Goal: Task Accomplishment & Management: Manage account settings

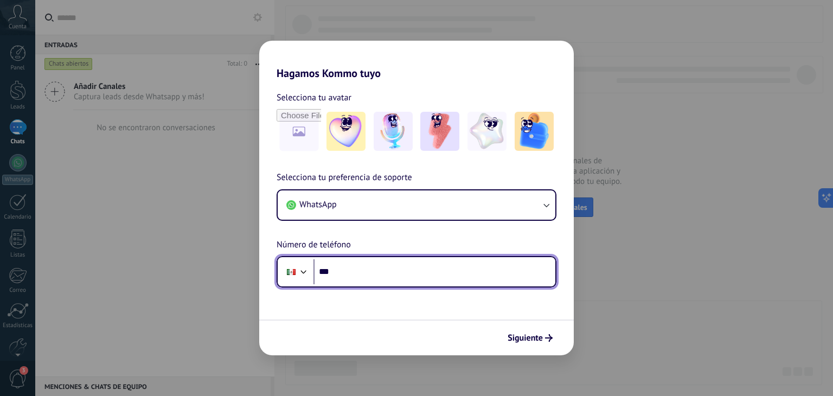
click at [362, 270] on input "***" at bounding box center [434, 271] width 242 height 25
type input "**********"
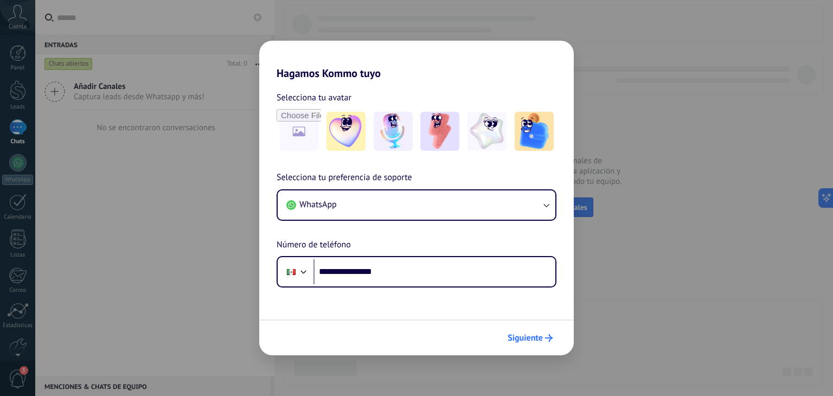
click at [535, 336] on span "Siguiente" at bounding box center [524, 338] width 35 height 8
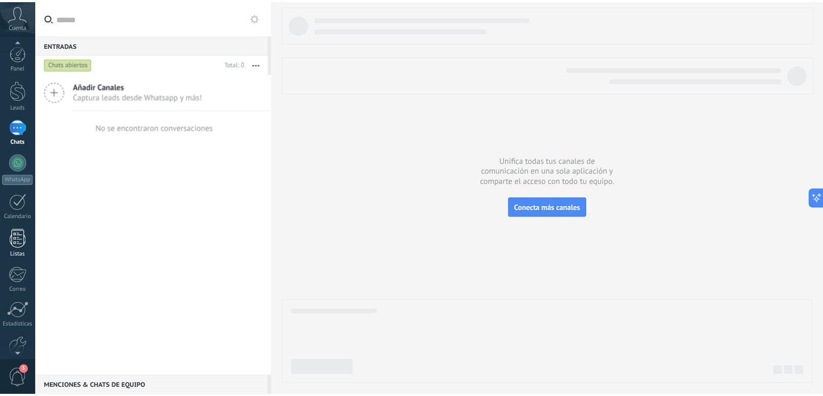
scroll to position [55, 0]
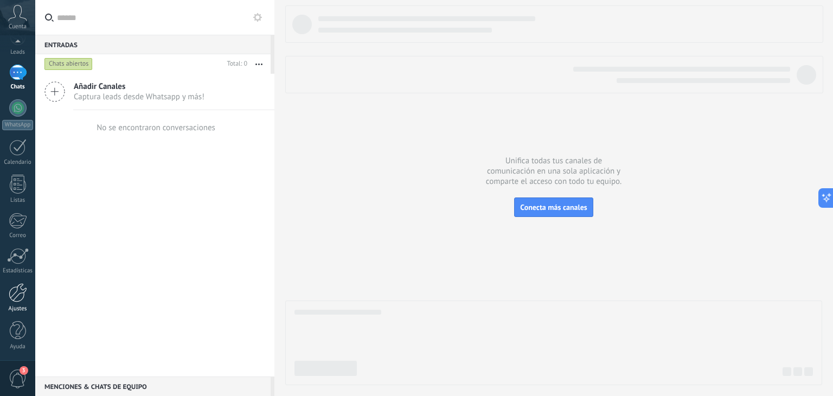
click at [17, 296] on div at bounding box center [18, 292] width 18 height 19
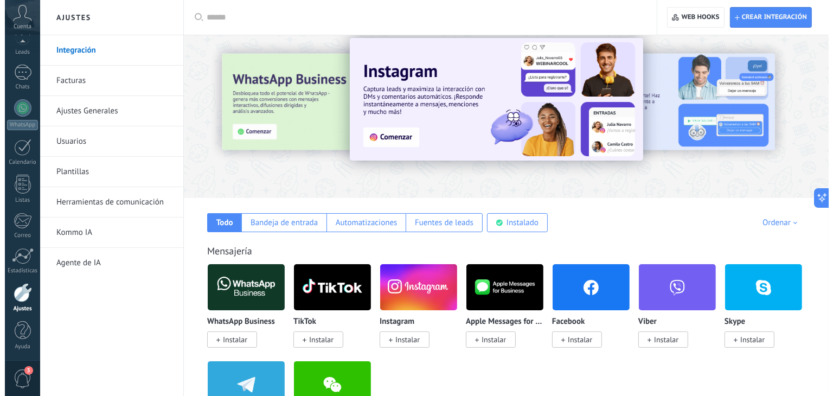
scroll to position [138, 0]
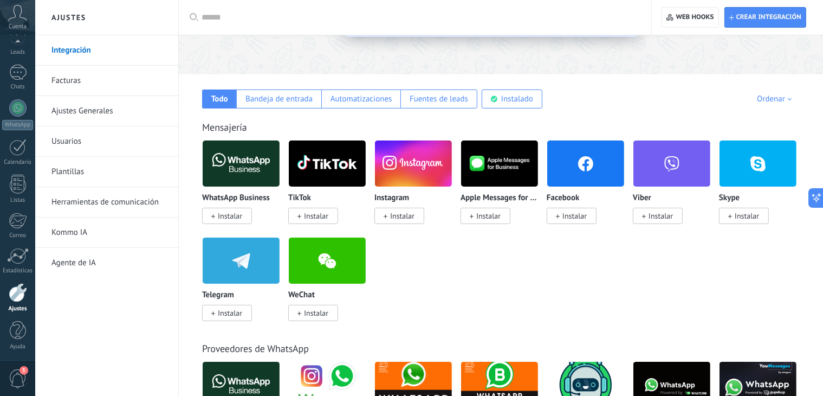
click at [568, 216] on span "Instalar" at bounding box center [575, 216] width 24 height 10
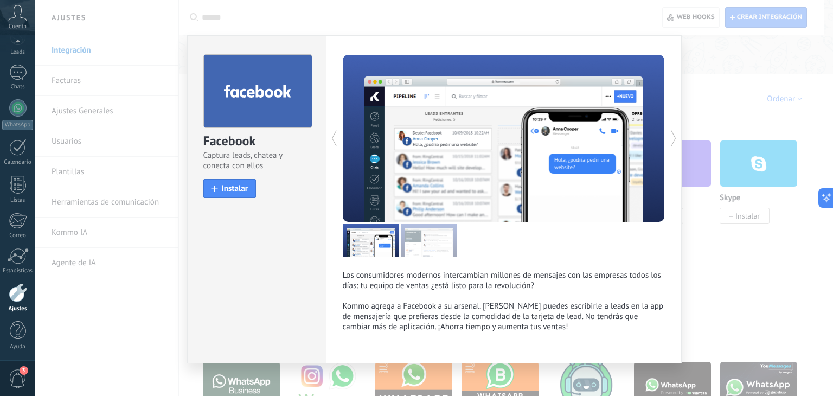
scroll to position [9, 0]
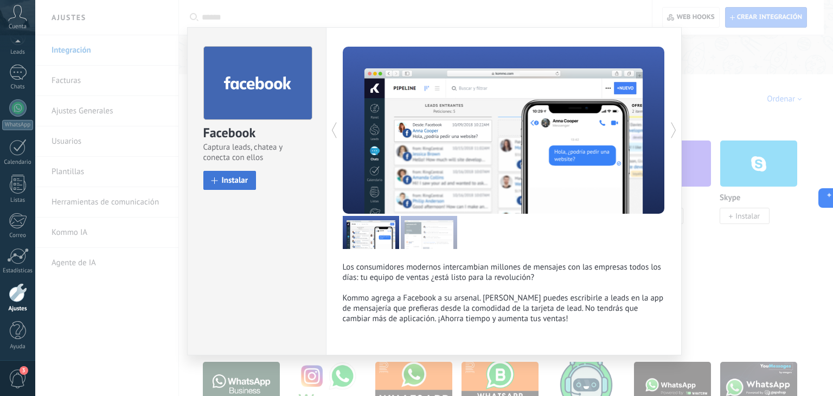
click at [229, 181] on span "Instalar" at bounding box center [235, 180] width 27 height 8
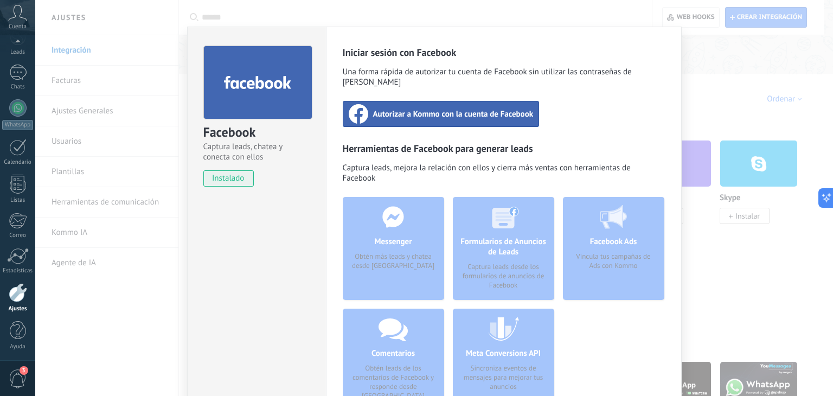
click at [488, 108] on span "Autorizar a Kommo con la cuenta de Facebook" at bounding box center [453, 113] width 160 height 11
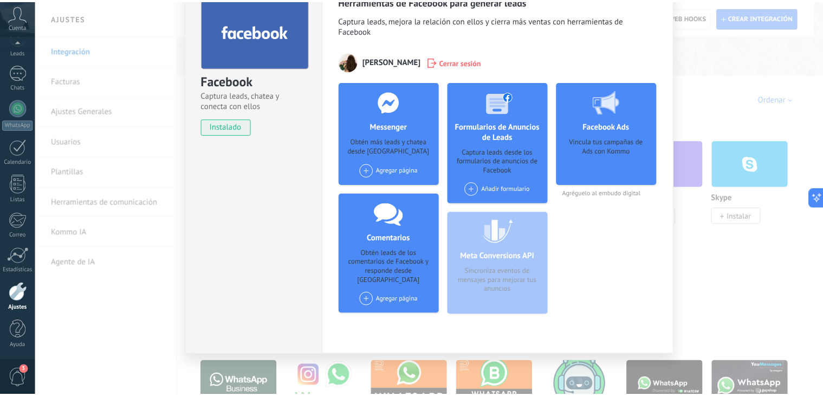
scroll to position [0, 0]
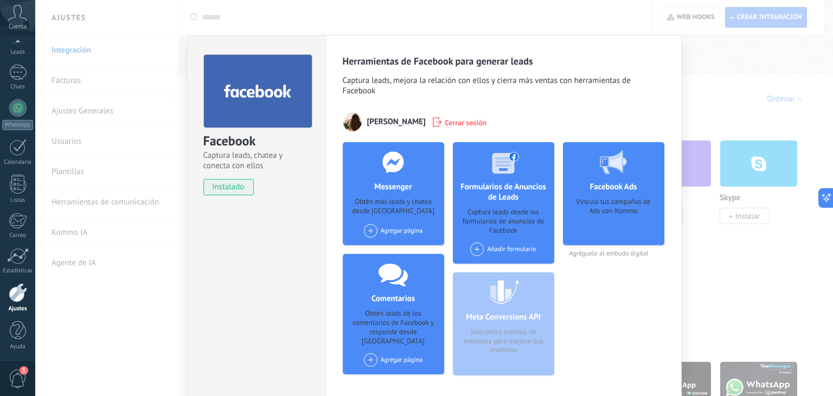
click at [592, 24] on div "Facebook Captura leads, chatea y conecta con ellos instalado Desinstalar Herram…" at bounding box center [433, 198] width 797 height 396
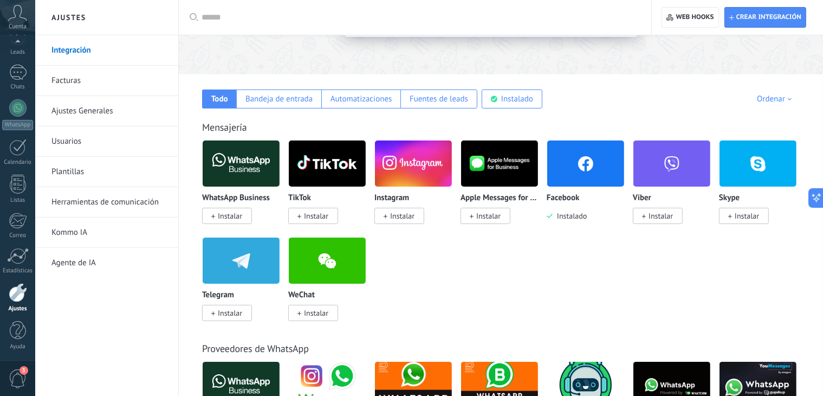
click at [413, 212] on span "Instalar" at bounding box center [402, 216] width 24 height 10
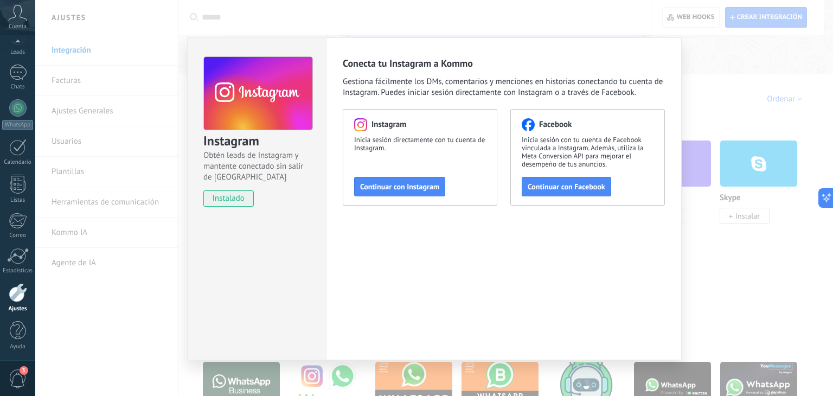
click at [246, 193] on span "instalado" at bounding box center [228, 198] width 49 height 16
click at [571, 189] on span "Continuar con Facebook" at bounding box center [566, 187] width 78 height 8
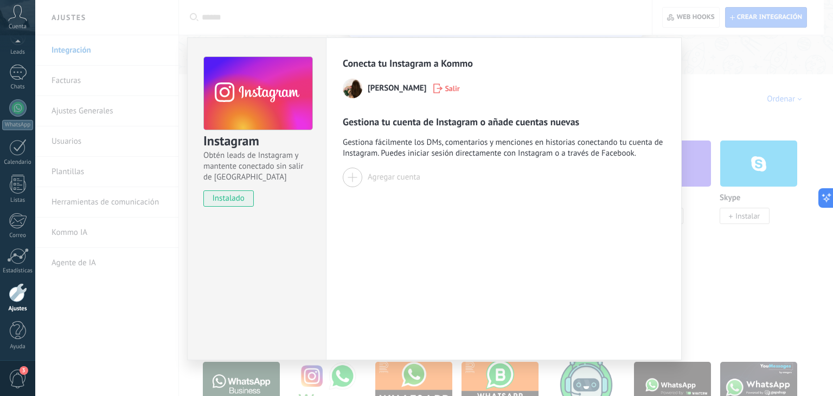
click at [352, 180] on div at bounding box center [353, 177] width 20 height 20
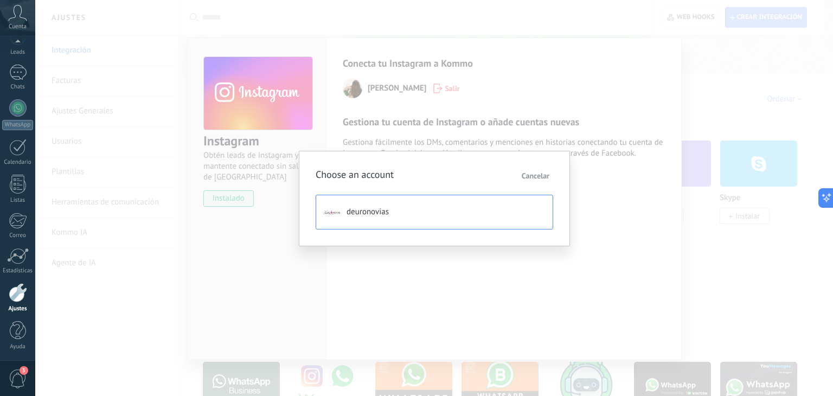
click at [425, 223] on button "deuronovias" at bounding box center [433, 212] width 237 height 35
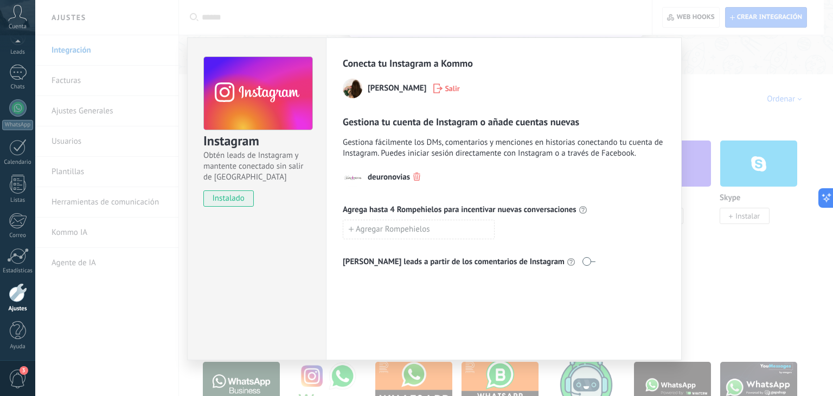
click at [590, 15] on div "Instagram Obtén leads de Instagram y mantente conectado sin salir de Kommo inst…" at bounding box center [433, 198] width 797 height 396
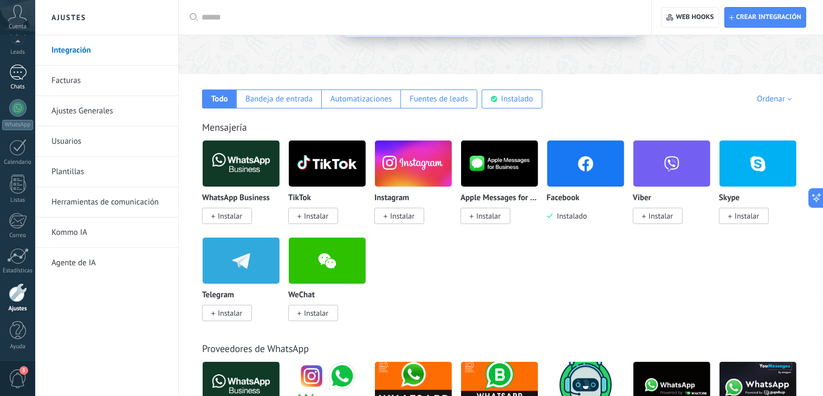
click at [20, 74] on div at bounding box center [17, 72] width 17 height 16
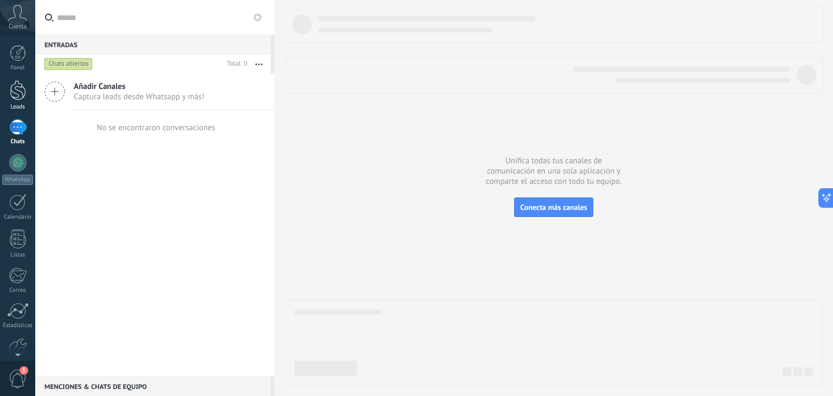
click at [14, 94] on div at bounding box center [18, 90] width 16 height 20
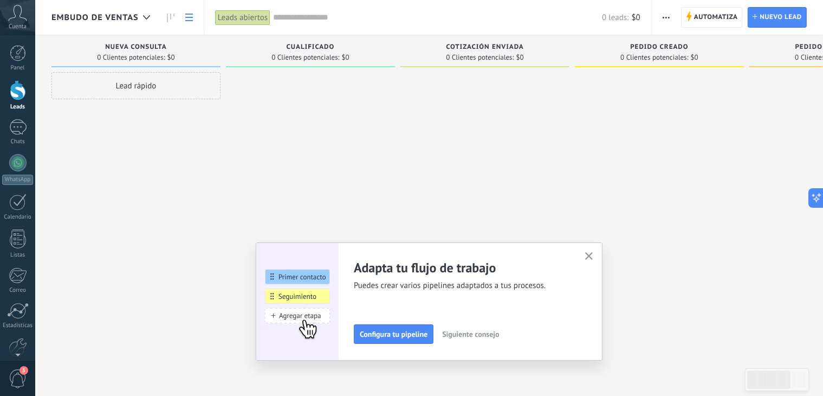
click at [182, 21] on link at bounding box center [189, 17] width 18 height 21
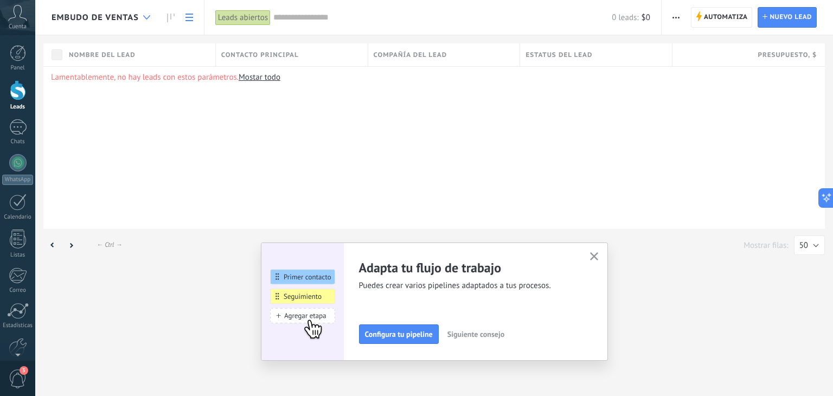
click at [146, 16] on icon at bounding box center [146, 17] width 7 height 4
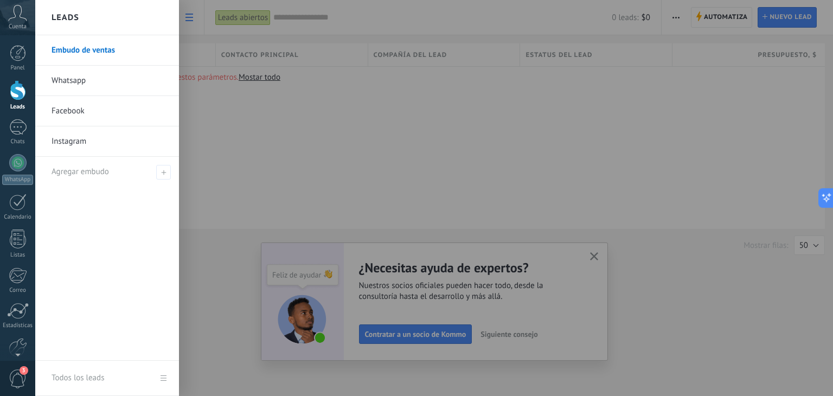
click at [96, 99] on link "Facebook" at bounding box center [109, 111] width 117 height 30
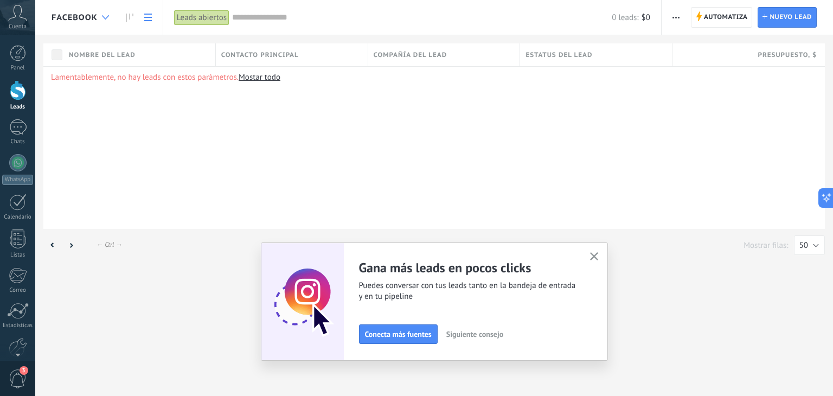
click at [104, 14] on div at bounding box center [105, 17] width 18 height 21
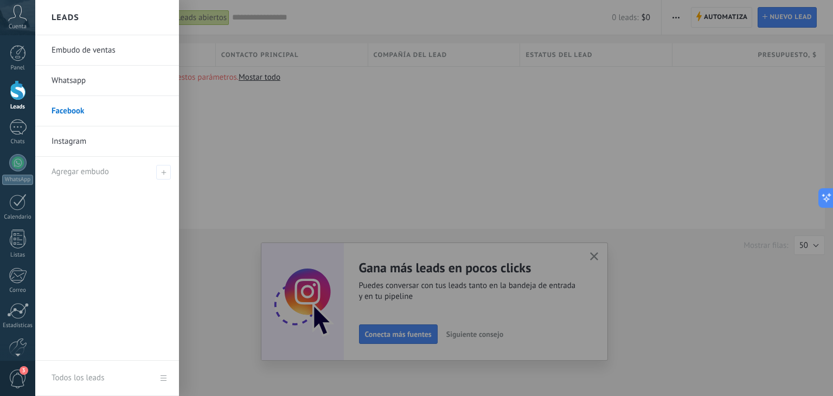
click at [208, 113] on div at bounding box center [451, 198] width 833 height 396
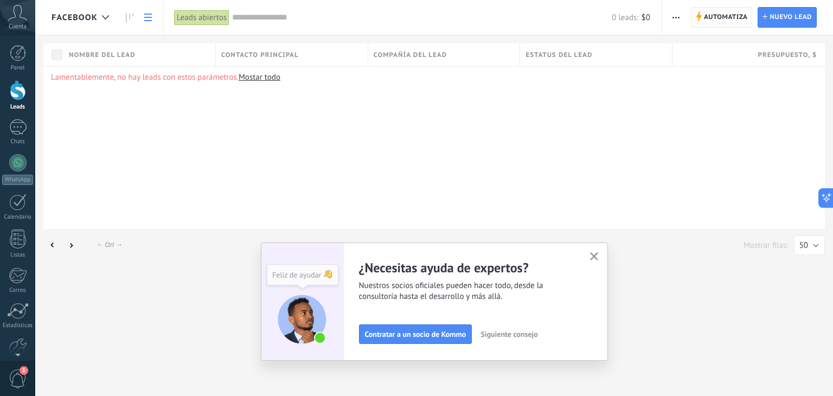
click at [705, 19] on span "Automatiza" at bounding box center [726, 18] width 44 height 20
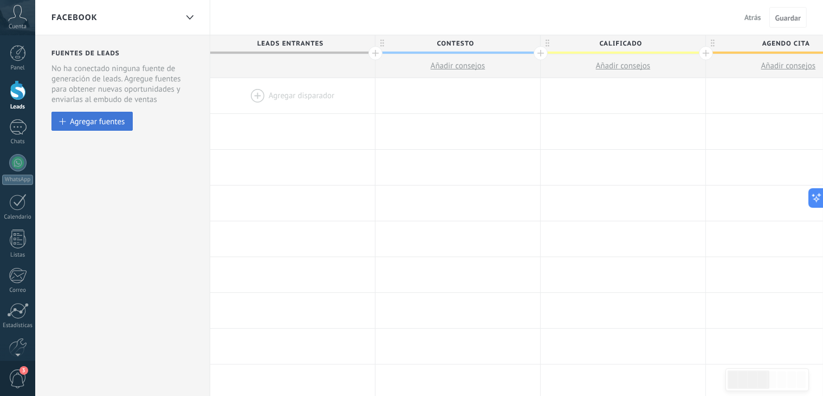
click at [104, 118] on div "Agregar fuentes" at bounding box center [97, 121] width 55 height 9
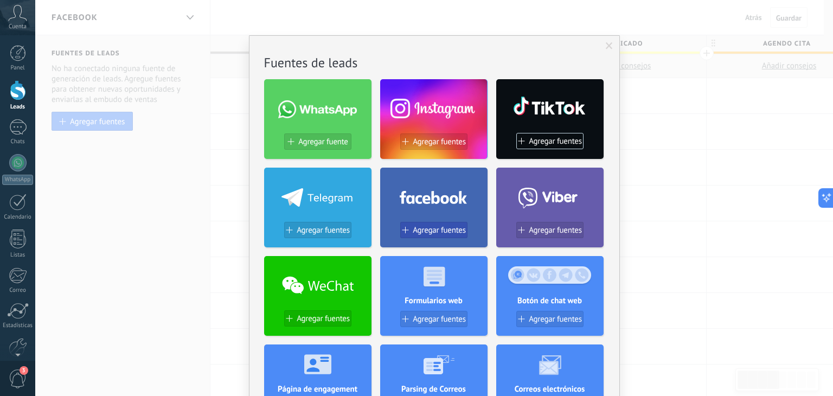
click at [409, 225] on button "Agregar fuentes" at bounding box center [433, 230] width 67 height 16
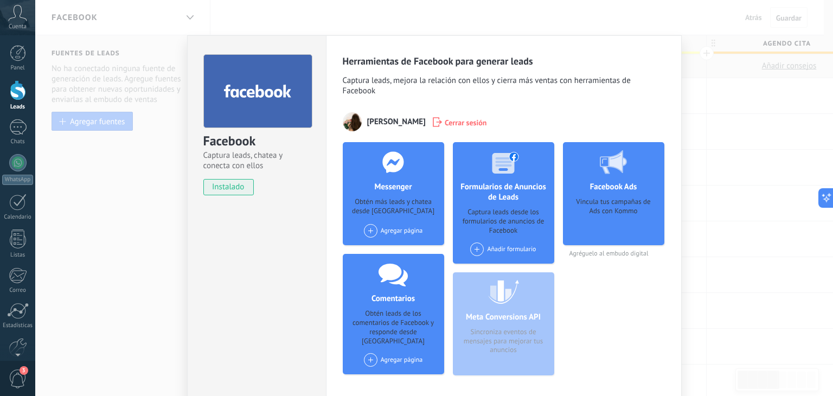
click at [373, 230] on span at bounding box center [371, 231] width 14 height 14
click at [369, 353] on span at bounding box center [371, 360] width 14 height 14
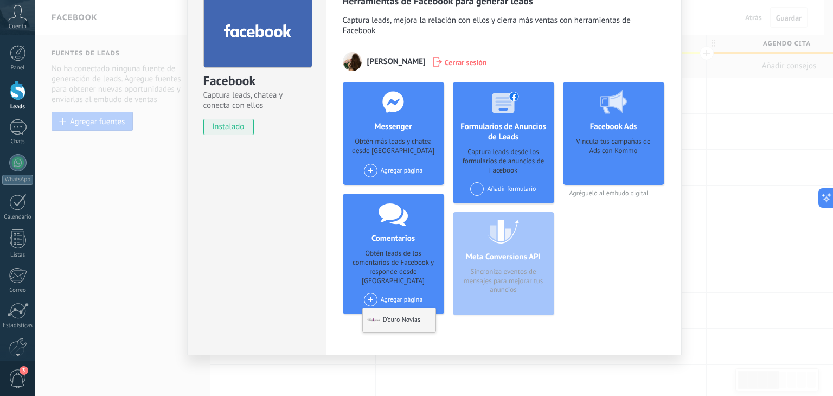
click at [398, 309] on div "D'euro Novias" at bounding box center [399, 320] width 73 height 24
click at [371, 166] on span at bounding box center [371, 171] width 14 height 14
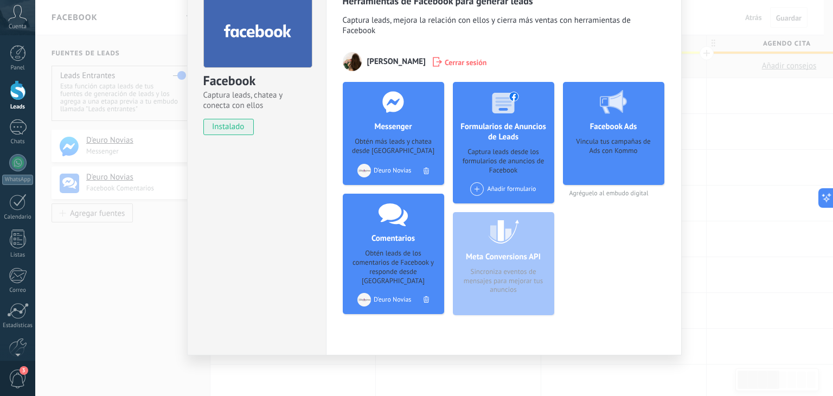
click at [130, 261] on div "Facebook Captura leads, chatea y conecta con ellos instalado Desinstalar Herram…" at bounding box center [433, 198] width 797 height 396
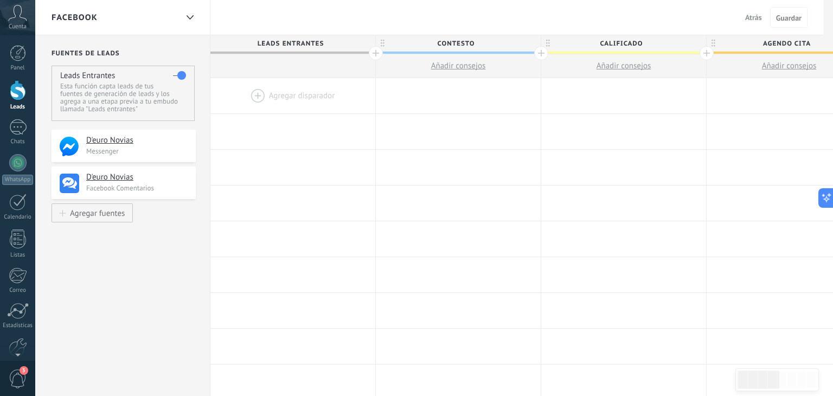
click at [130, 261] on div at bounding box center [433, 198] width 797 height 396
click at [17, 132] on div "1" at bounding box center [17, 127] width 17 height 16
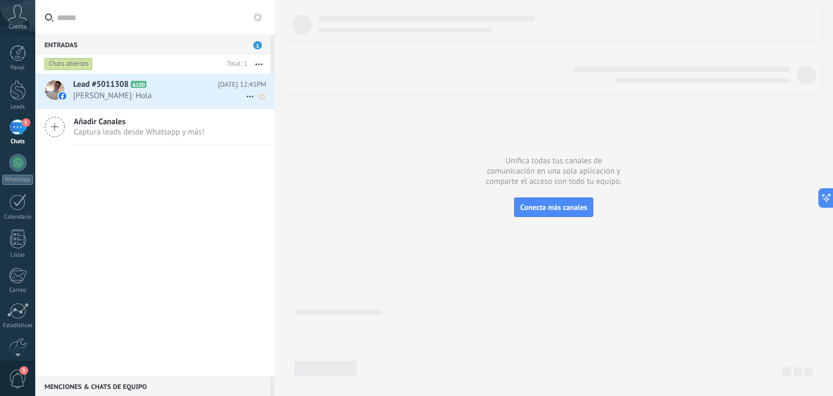
click at [139, 94] on span "[PERSON_NAME]: Hola" at bounding box center [159, 96] width 172 height 10
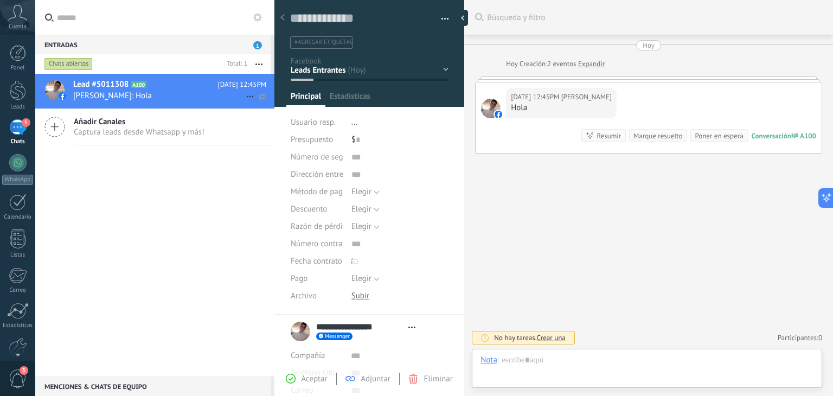
scroll to position [16, 0]
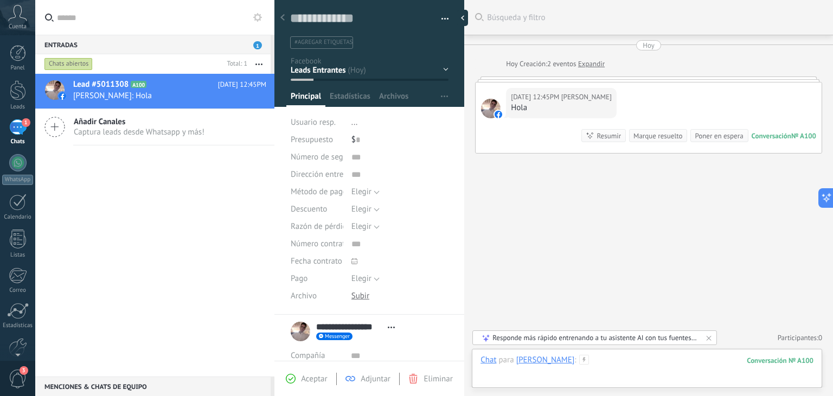
click at [688, 361] on div at bounding box center [646, 370] width 333 height 33
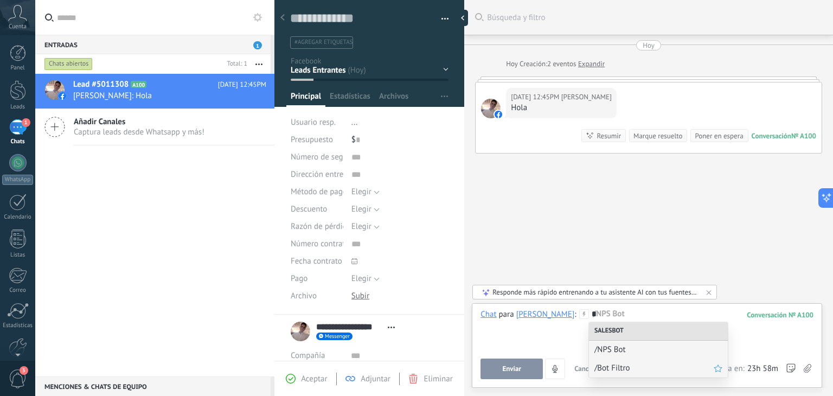
click at [636, 370] on span "/Bot Filtro" at bounding box center [653, 368] width 119 height 10
click at [525, 365] on button "Ejecutar" at bounding box center [511, 368] width 62 height 21
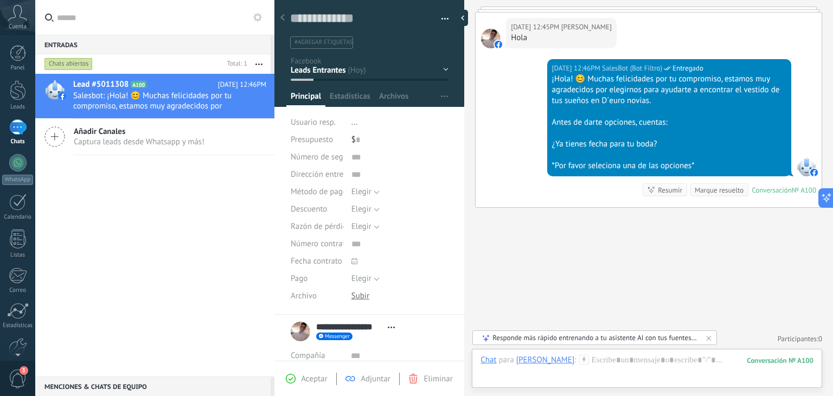
scroll to position [115, 0]
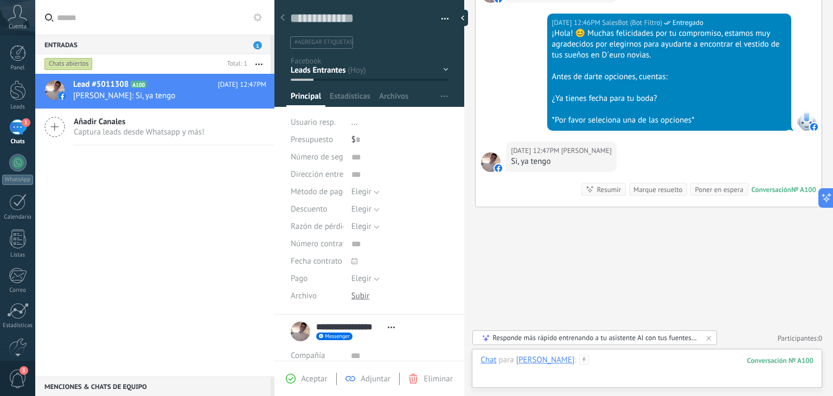
click at [615, 357] on div at bounding box center [646, 370] width 333 height 33
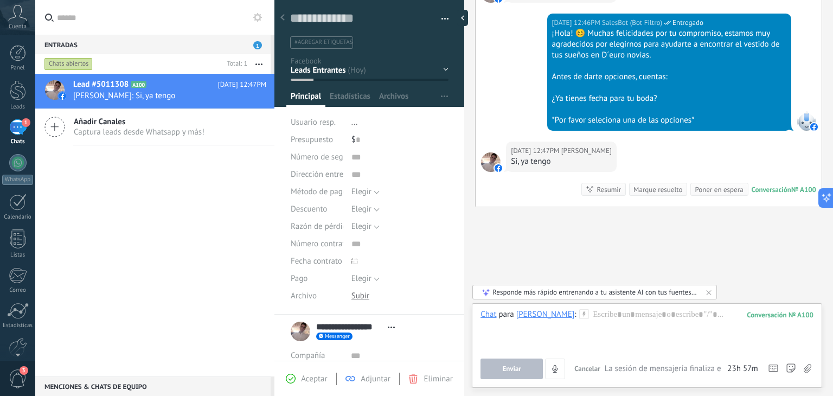
click at [603, 248] on div "Buscar Búsqueda y filtro Carga más [DATE] [DATE] Creación: 2 eventos Expandir […" at bounding box center [648, 141] width 369 height 512
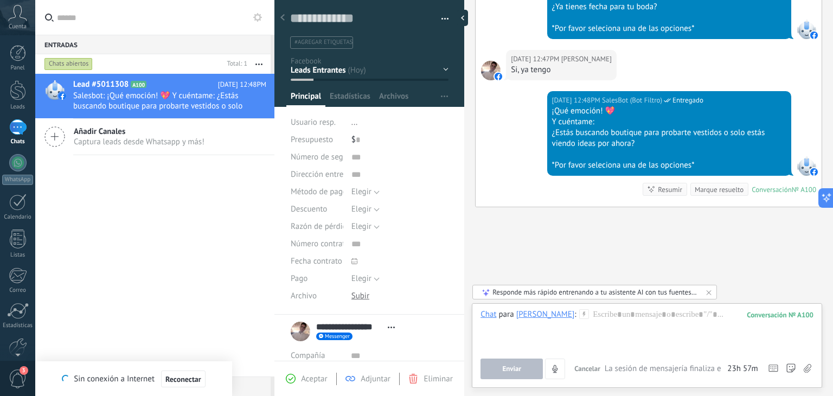
click at [599, 265] on div "Buscar Búsqueda y filtro Carga más [DATE] [DATE] Creación: 2 eventos Expandir […" at bounding box center [648, 94] width 369 height 603
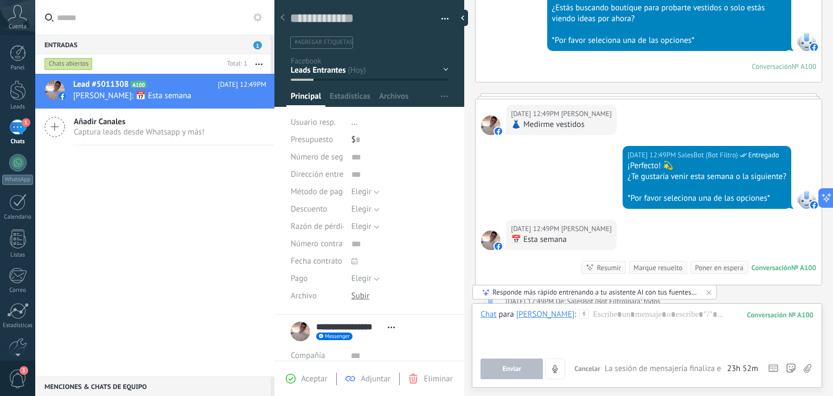
scroll to position [496, 0]
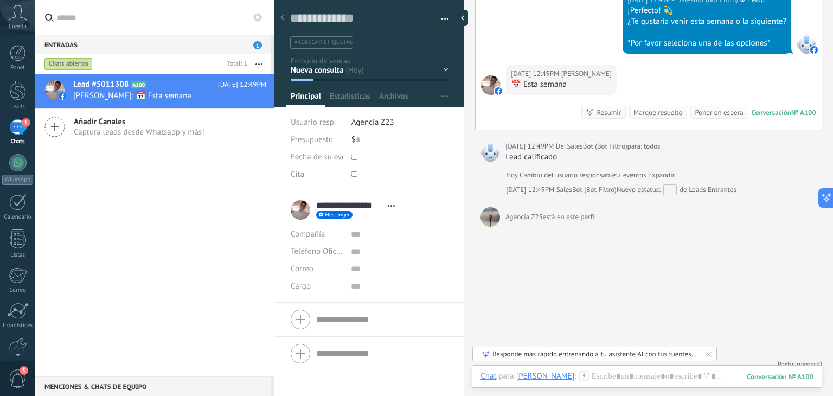
scroll to position [501, 0]
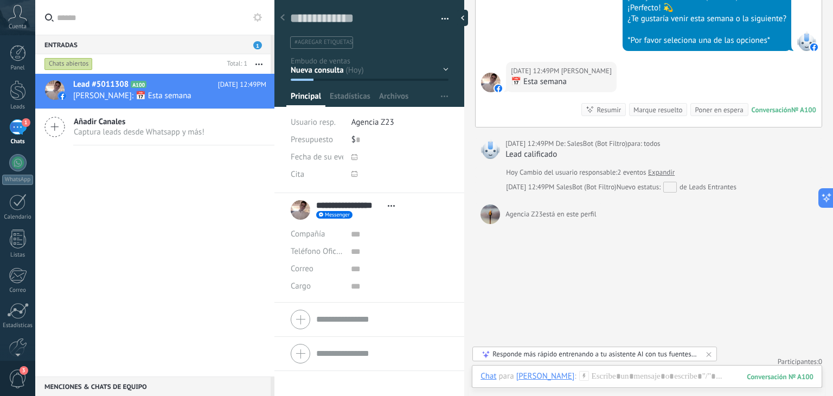
click at [354, 173] on icon at bounding box center [354, 174] width 6 height 6
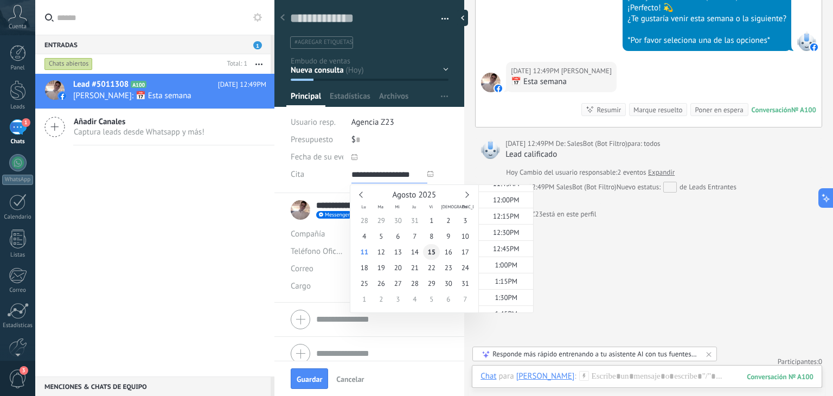
scroll to position [0, 0]
click at [431, 254] on span "15" at bounding box center [431, 252] width 17 height 16
click at [505, 220] on span "10:30AM" at bounding box center [506, 224] width 27 height 9
type input "**********"
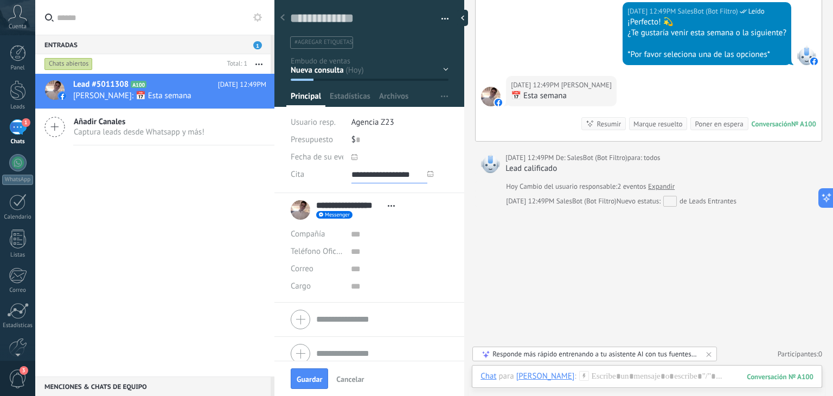
scroll to position [486, 0]
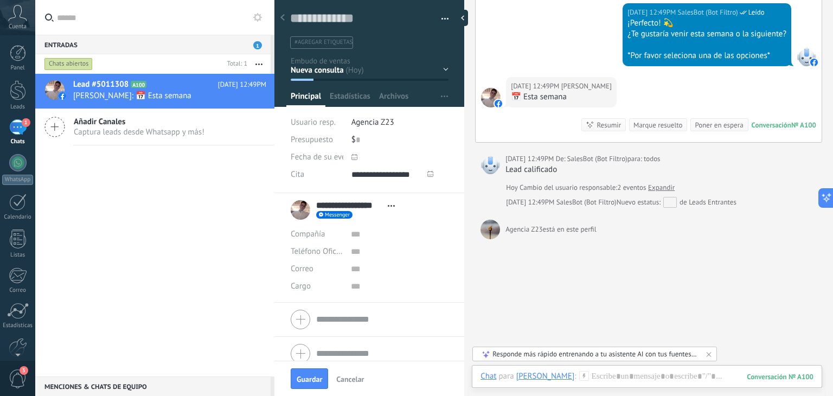
click at [0, 0] on div "Nueva consulta Cualificado Cotización enviada Pedido creado Pedido completado P…" at bounding box center [0, 0] width 0 height 0
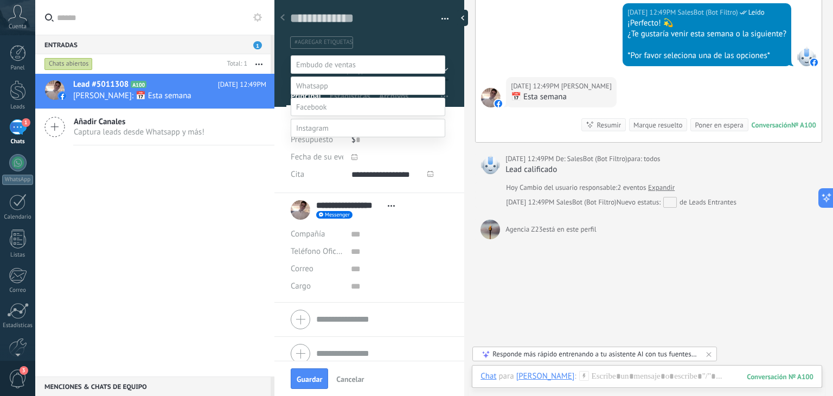
scroll to position [62, 0]
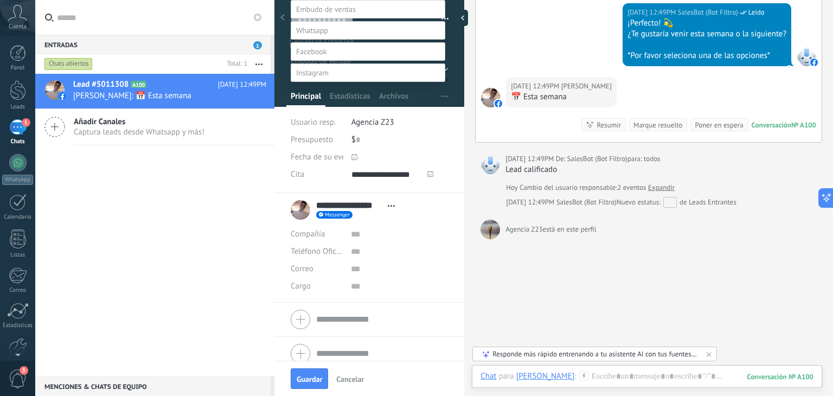
click at [340, 61] on label at bounding box center [368, 51] width 154 height 18
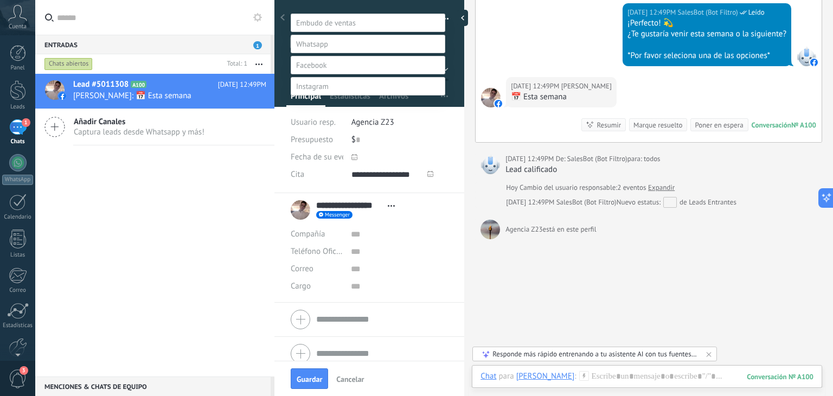
click at [0, 0] on label "AGENDO CITA" at bounding box center [0, 0] width 0 height 0
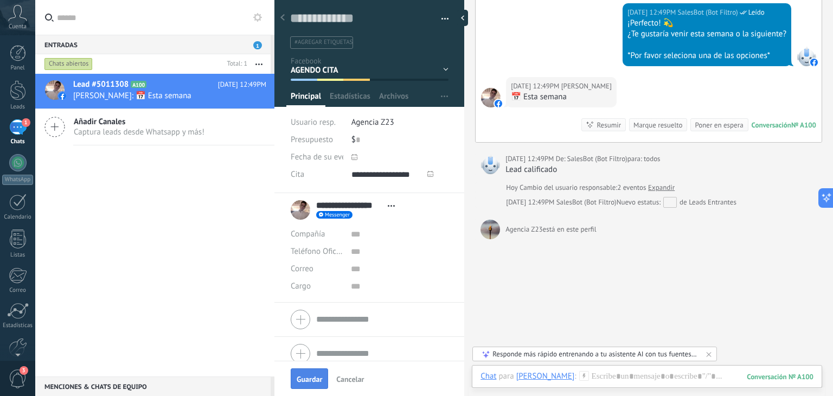
click at [306, 382] on span "Guardar" at bounding box center [308, 379] width 25 height 8
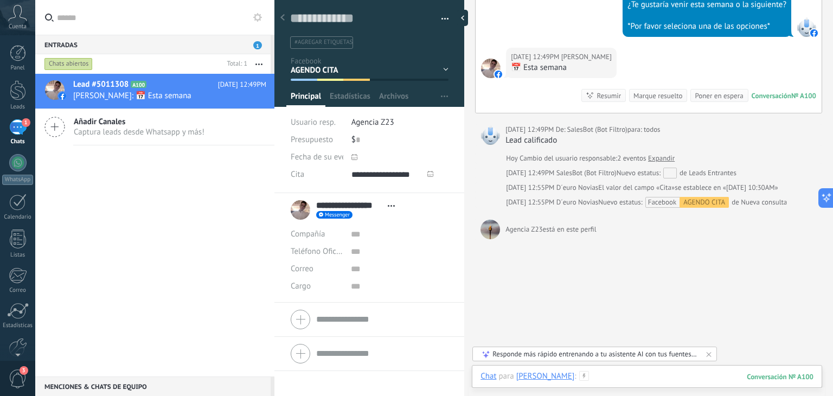
click at [615, 378] on div at bounding box center [646, 387] width 333 height 33
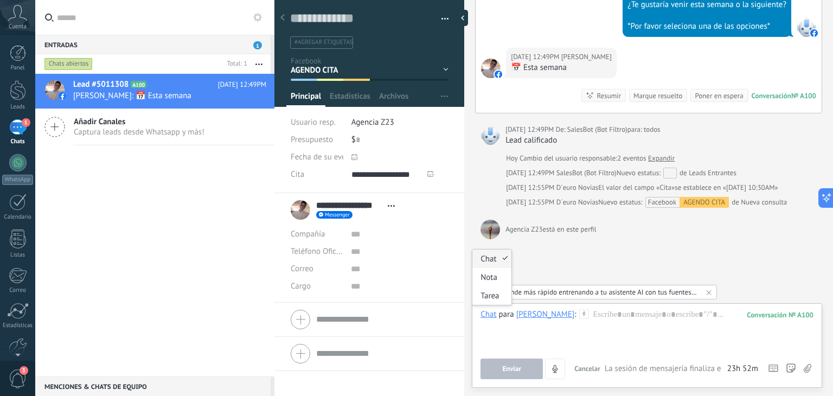
click at [490, 311] on div "Chat" at bounding box center [488, 314] width 16 height 10
click at [491, 291] on div "Tarea" at bounding box center [491, 295] width 38 height 18
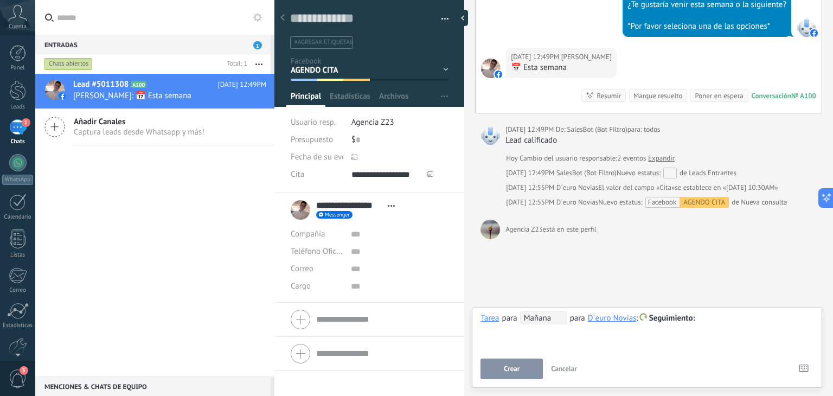
click at [679, 316] on span "Seguimiento" at bounding box center [672, 318] width 46 height 10
click at [676, 369] on label "Personalizado" at bounding box center [671, 360] width 98 height 21
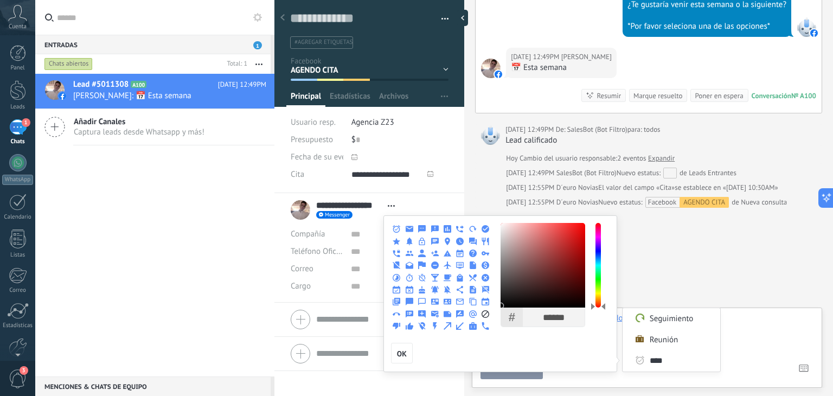
type input "****"
click at [398, 287] on use at bounding box center [396, 290] width 8 height 8
drag, startPoint x: 605, startPoint y: 308, endPoint x: 601, endPoint y: 276, distance: 32.8
click at [601, 276] on div "# ****** R * G * B * H * S * B * OK" at bounding box center [556, 277] width 112 height 109
click at [601, 278] on div "# ****** R * G * B * H * S * B * OK" at bounding box center [556, 277] width 112 height 109
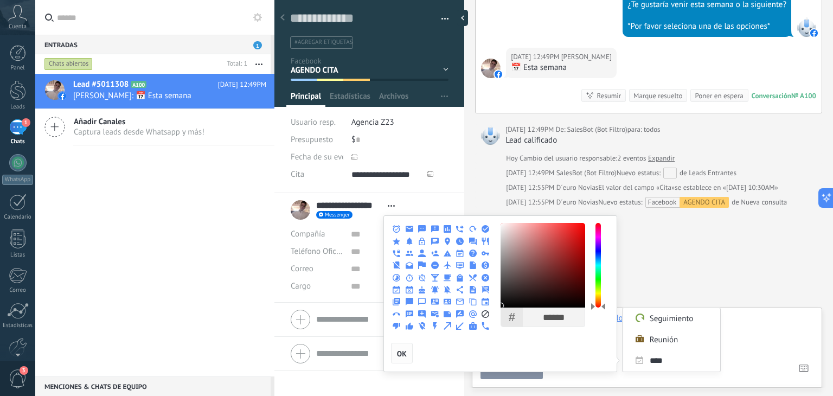
click at [402, 355] on span "OK" at bounding box center [402, 354] width 10 height 8
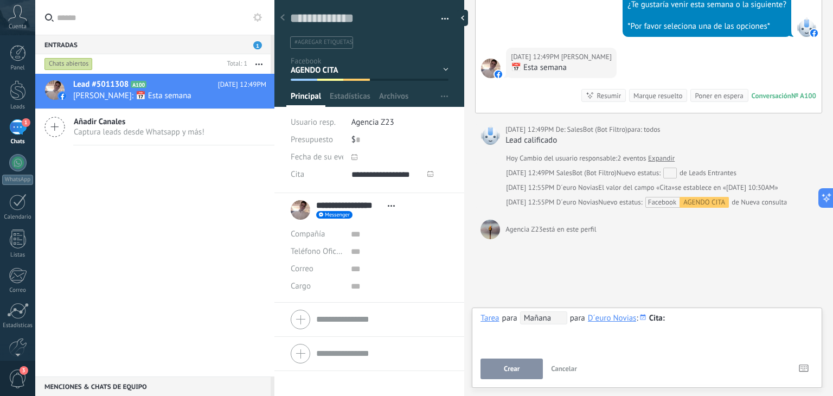
click at [547, 317] on span "Mañana" at bounding box center [543, 317] width 47 height 13
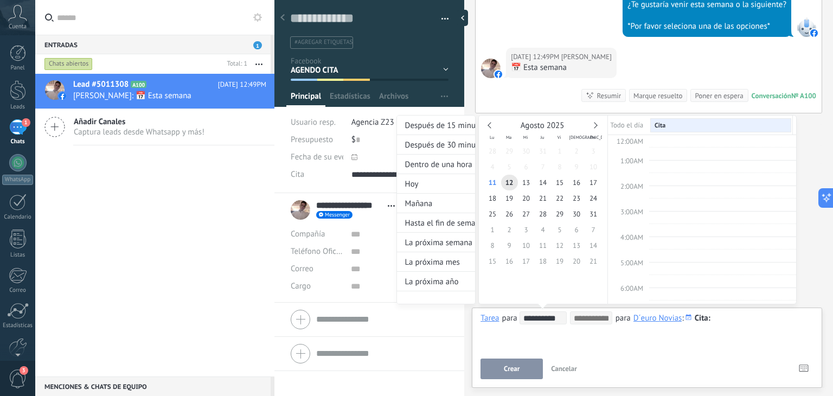
scroll to position [202, 0]
click at [528, 371] on div at bounding box center [416, 198] width 833 height 396
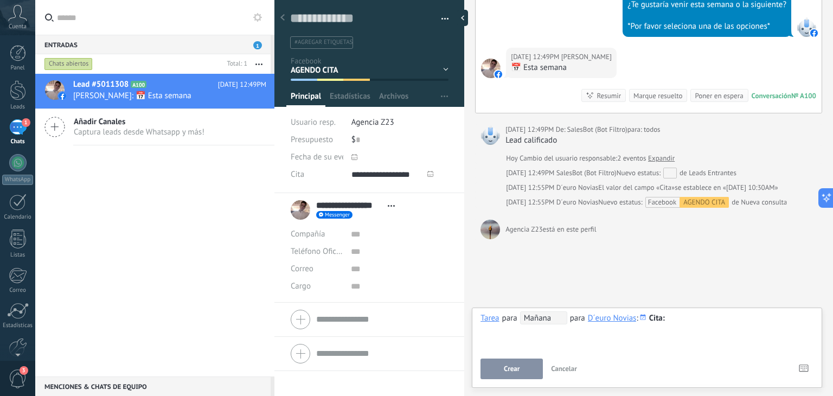
click at [519, 367] on span "Crear" at bounding box center [512, 369] width 16 height 8
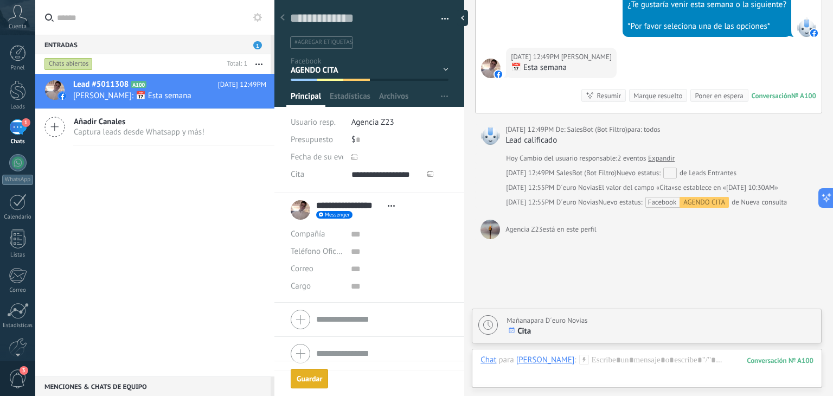
scroll to position [575, 0]
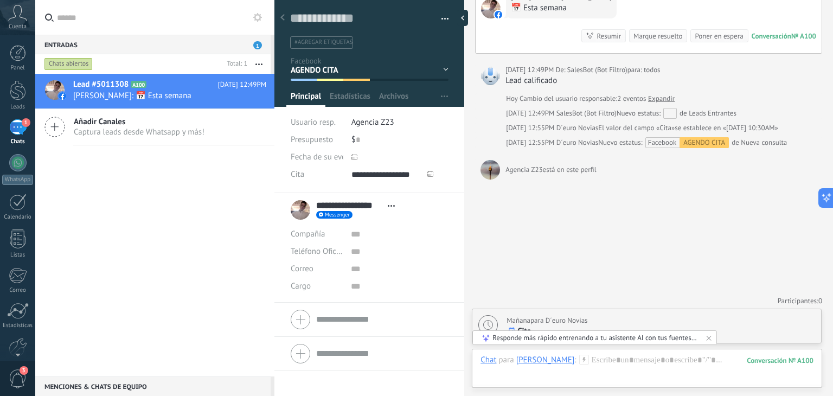
click at [712, 335] on icon at bounding box center [708, 337] width 9 height 9
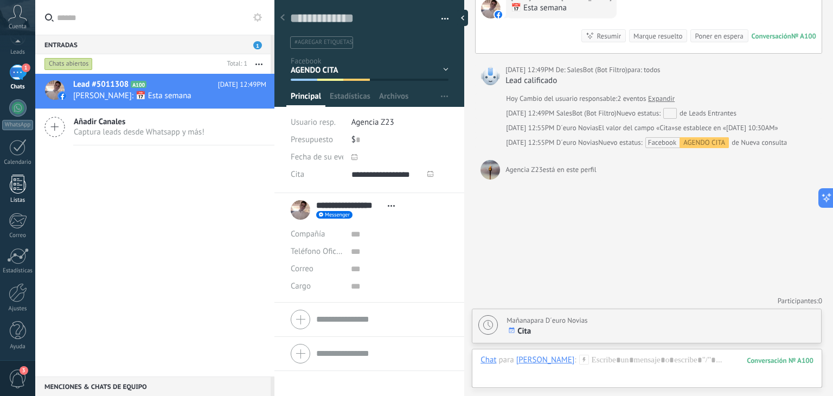
scroll to position [0, 0]
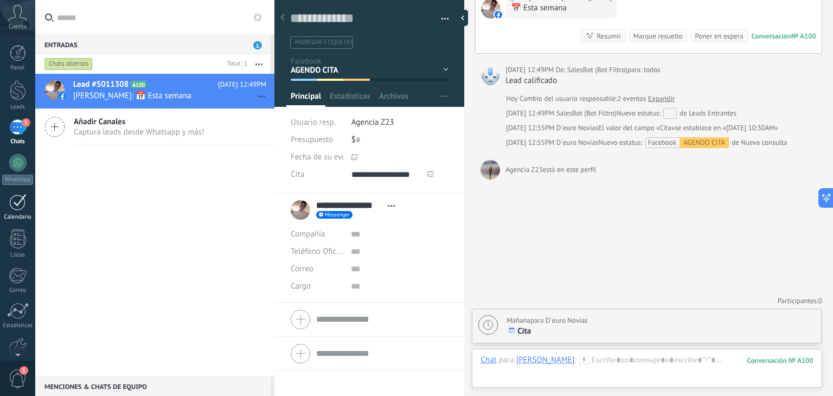
click at [13, 199] on div at bounding box center [17, 201] width 17 height 17
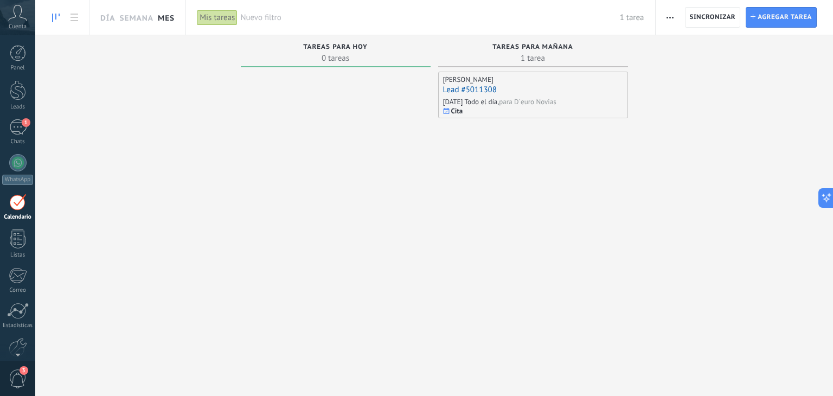
click at [163, 17] on link "Mes" at bounding box center [166, 17] width 17 height 35
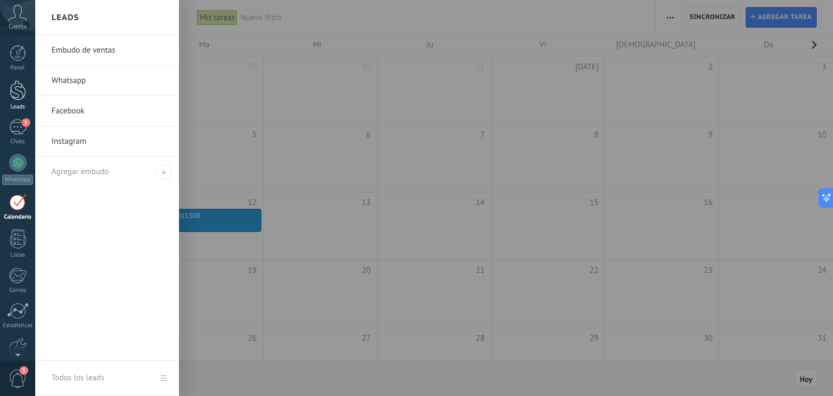
click at [16, 106] on div "Leads" at bounding box center [17, 107] width 31 height 7
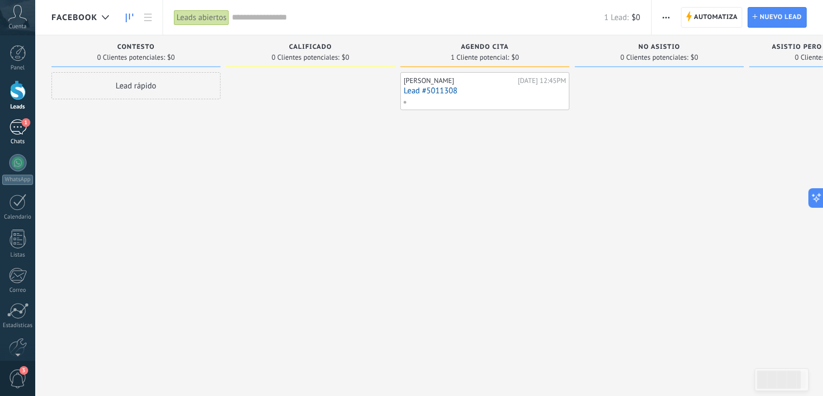
click at [23, 128] on div "1" at bounding box center [17, 127] width 17 height 16
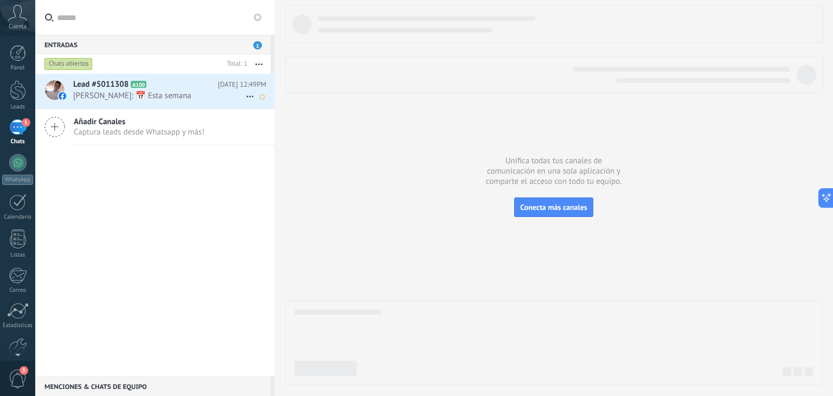
click at [190, 87] on h2 "Lead #5011308 A100" at bounding box center [145, 84] width 145 height 11
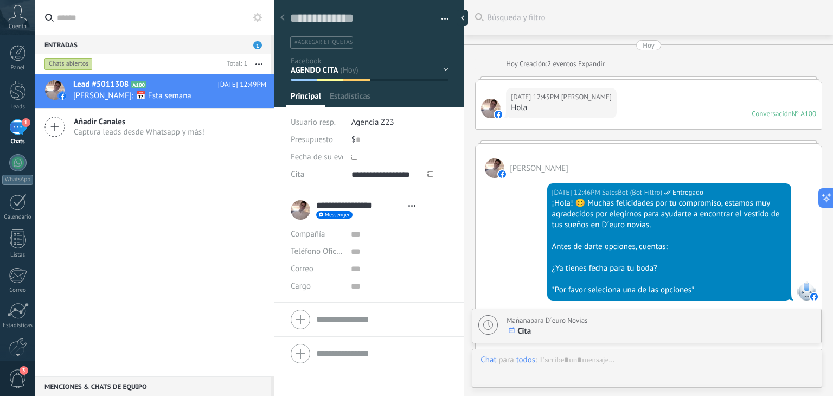
type textarea "**********"
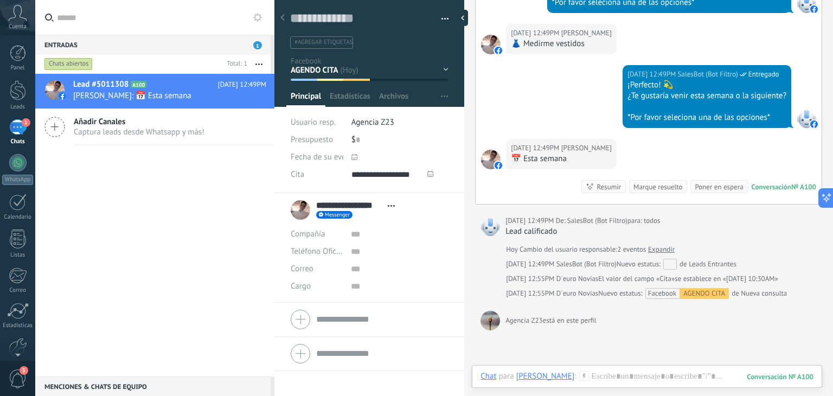
scroll to position [426, 0]
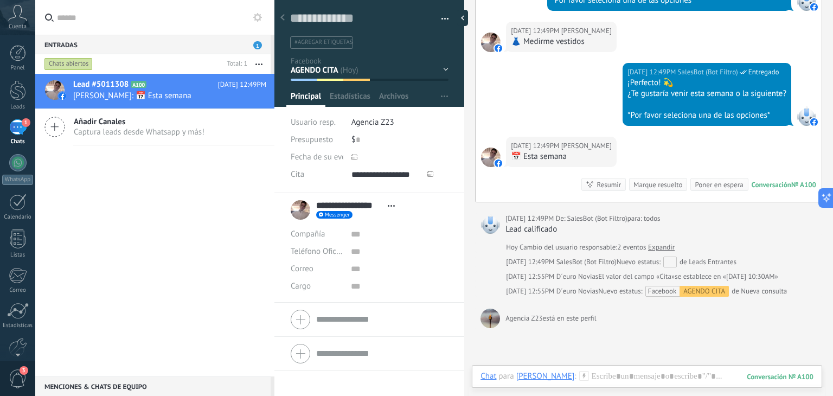
click at [0, 0] on div "CONTESTO CALIFICADO AGENDO CITA NO ASISTIO ASISTIO PERO NO COMPRO Logrado con é…" at bounding box center [0, 0] width 0 height 0
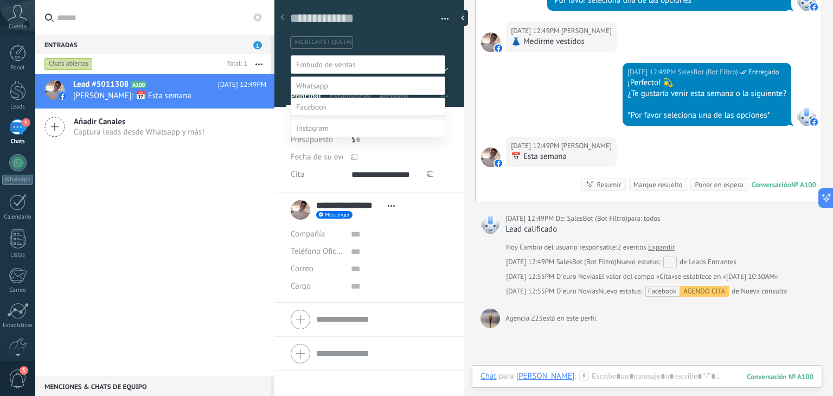
scroll to position [42, 0]
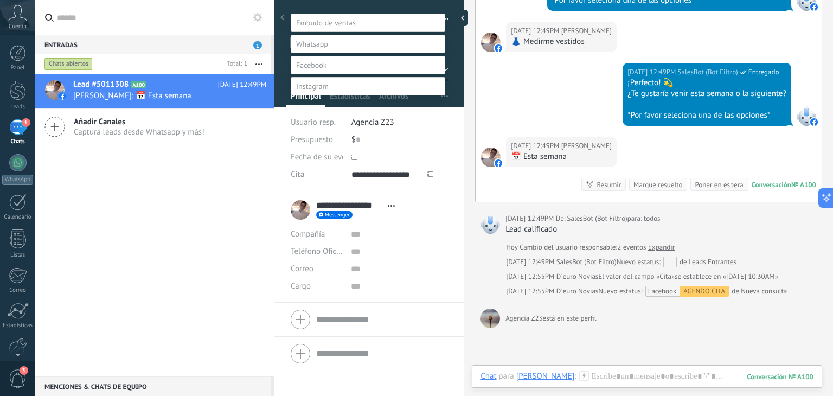
drag, startPoint x: 556, startPoint y: 332, endPoint x: 585, endPoint y: 350, distance: 34.3
click at [585, 350] on div at bounding box center [433, 156] width 797 height 396
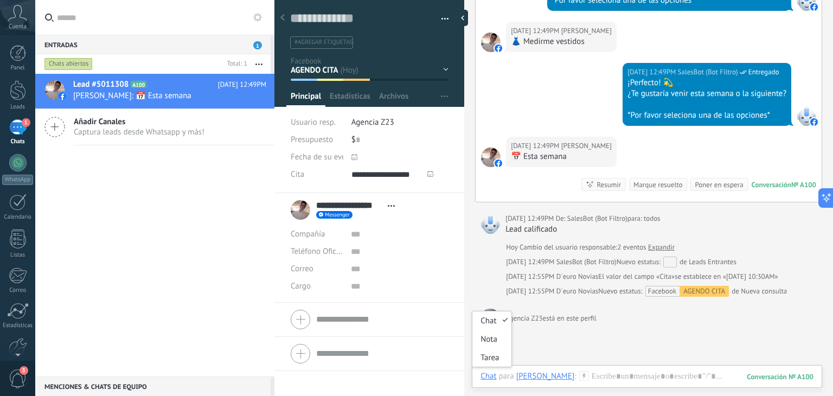
click at [485, 375] on div "Chat" at bounding box center [488, 376] width 16 height 10
click at [491, 359] on div "Tarea" at bounding box center [491, 357] width 38 height 18
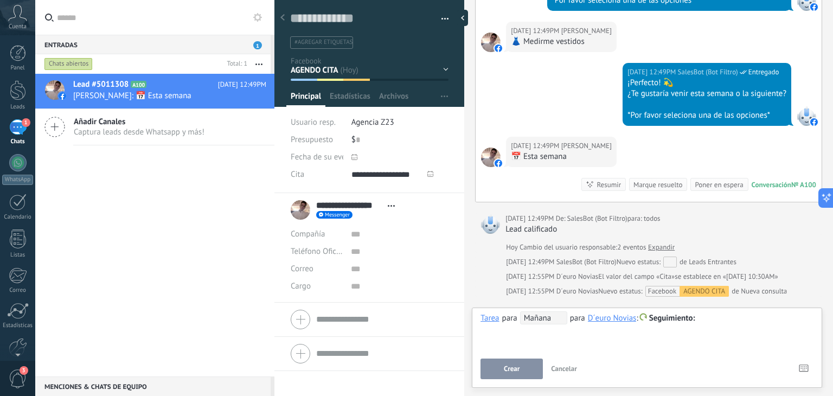
click at [683, 318] on span "Seguimiento" at bounding box center [672, 318] width 46 height 10
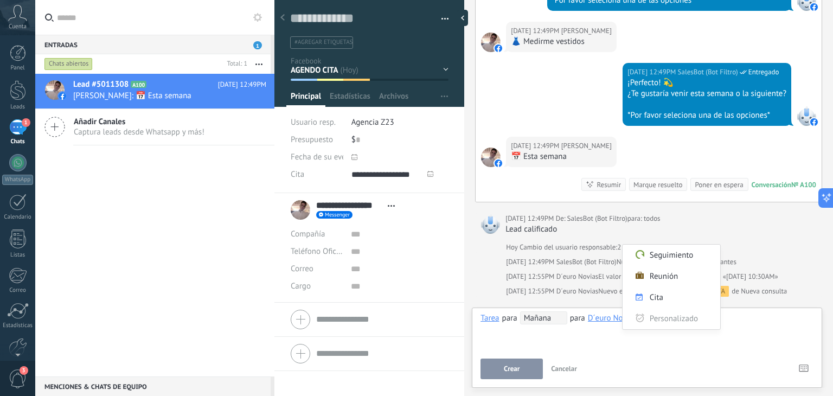
click at [795, 278] on div at bounding box center [416, 198] width 833 height 396
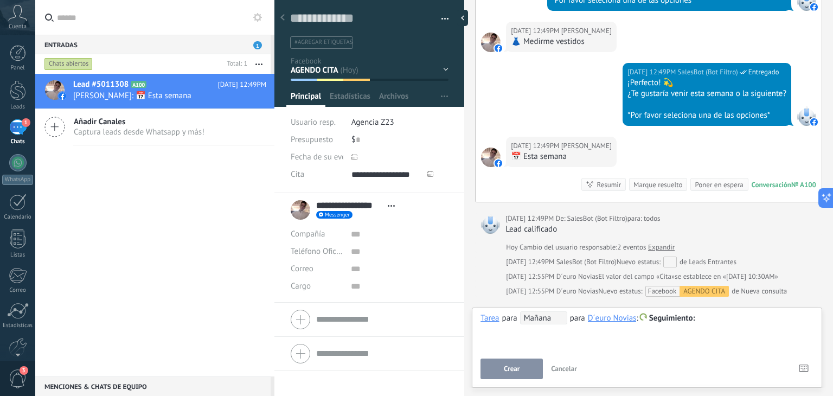
click at [661, 319] on span "Seguimiento" at bounding box center [672, 318] width 46 height 10
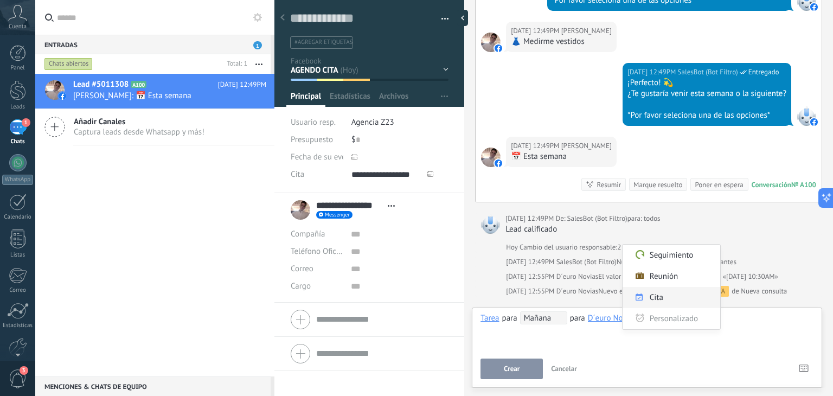
click at [656, 298] on label "Cita" at bounding box center [671, 297] width 98 height 21
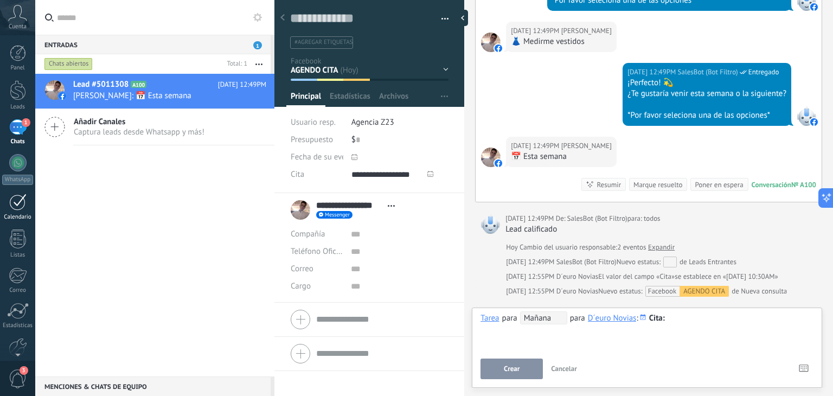
click at [22, 209] on div at bounding box center [17, 201] width 17 height 17
